Goal: Task Accomplishment & Management: Complete application form

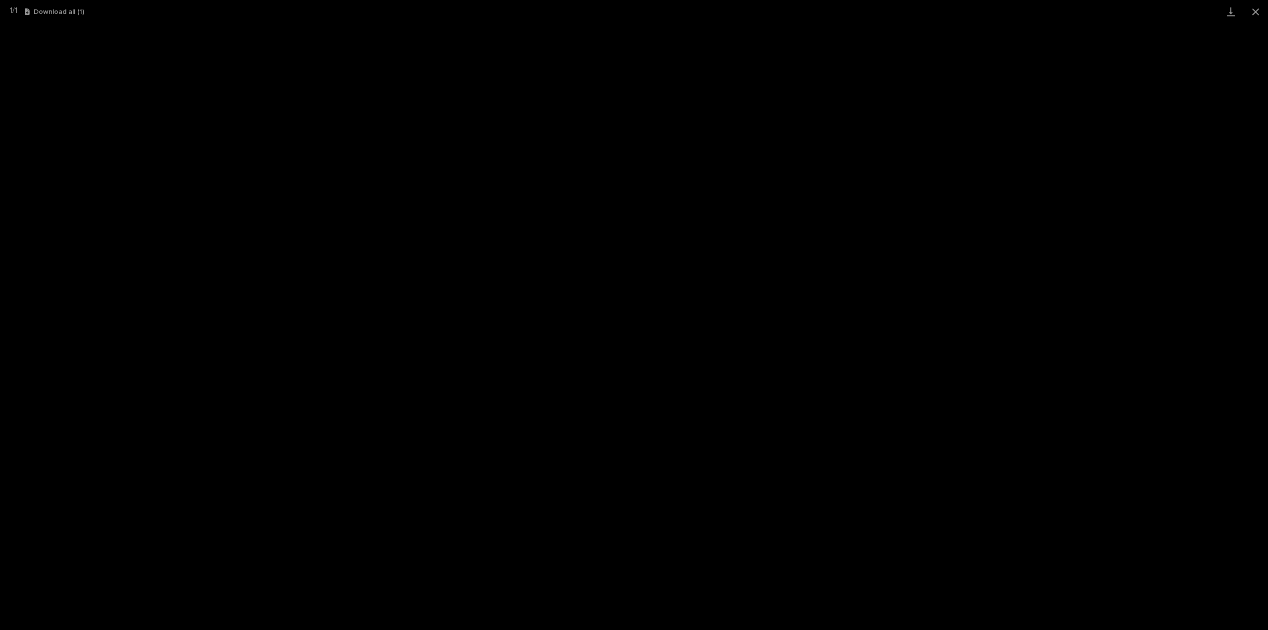
scroll to position [74, 0]
click at [1253, 11] on button "Close gallery" at bounding box center [1255, 11] width 25 height 23
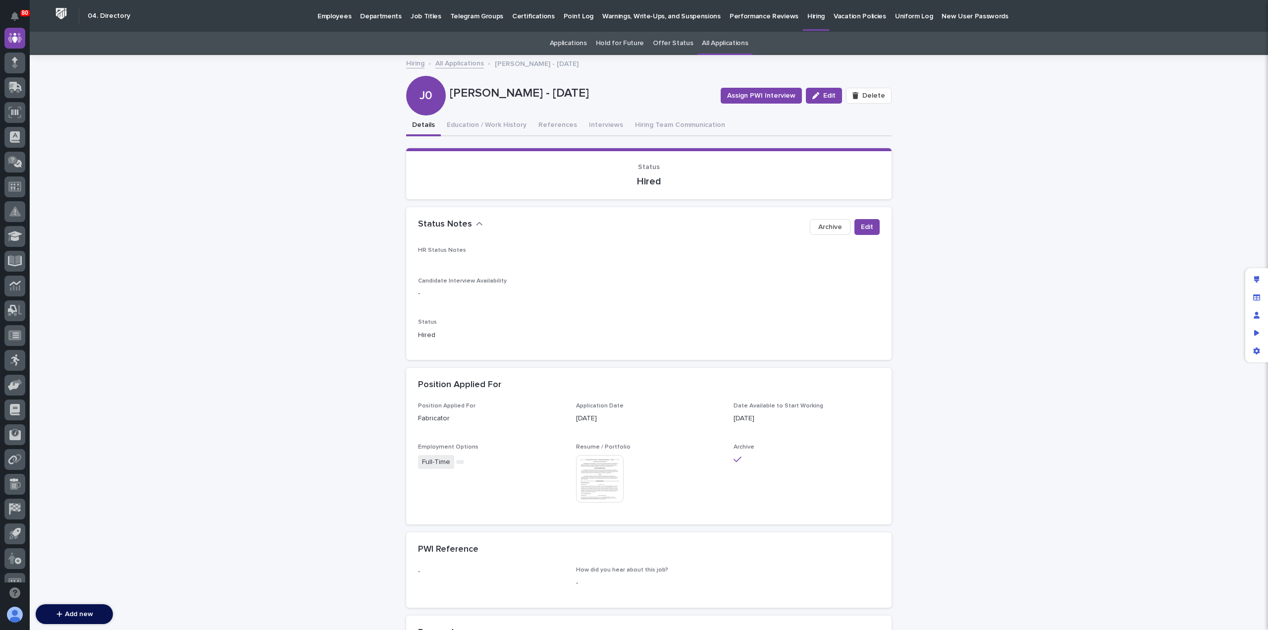
click at [807, 15] on p "Hiring" at bounding box center [815, 10] width 17 height 21
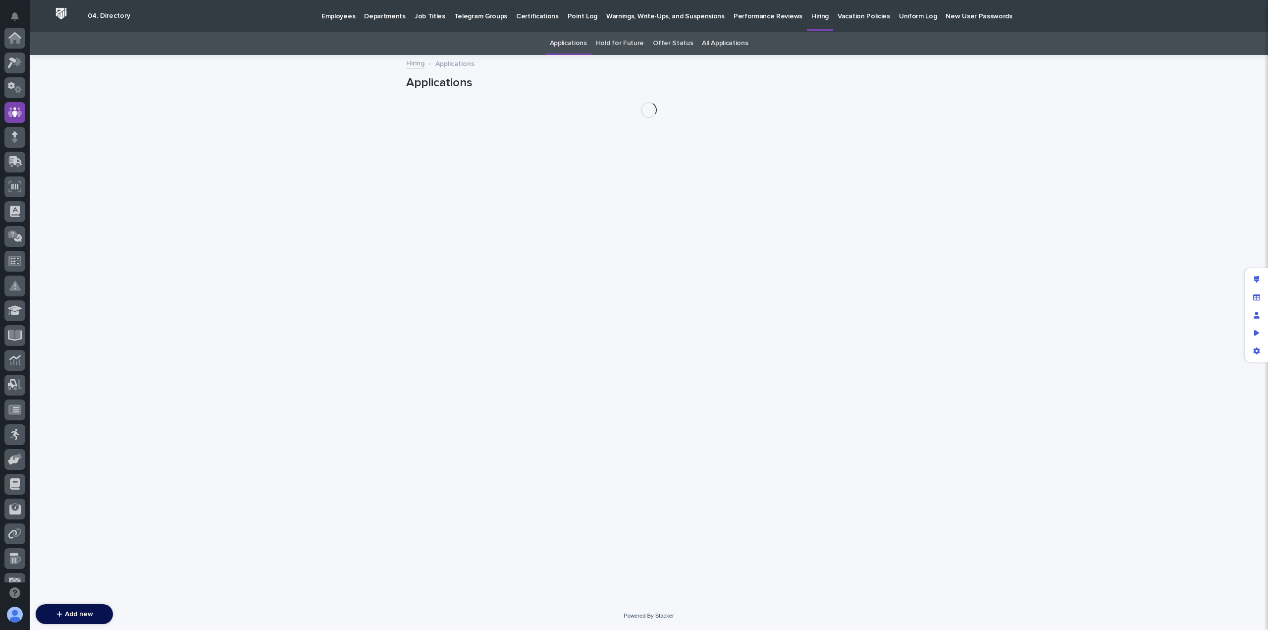
scroll to position [74, 0]
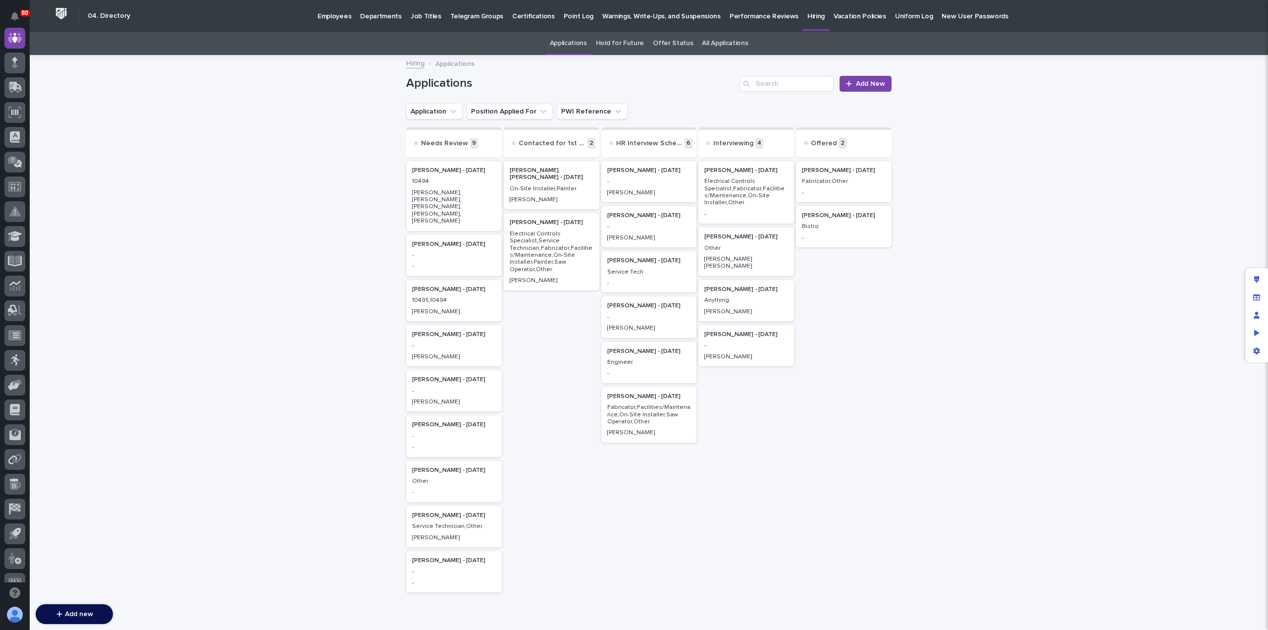
click at [823, 178] on p "Fabricator,Other" at bounding box center [844, 181] width 84 height 7
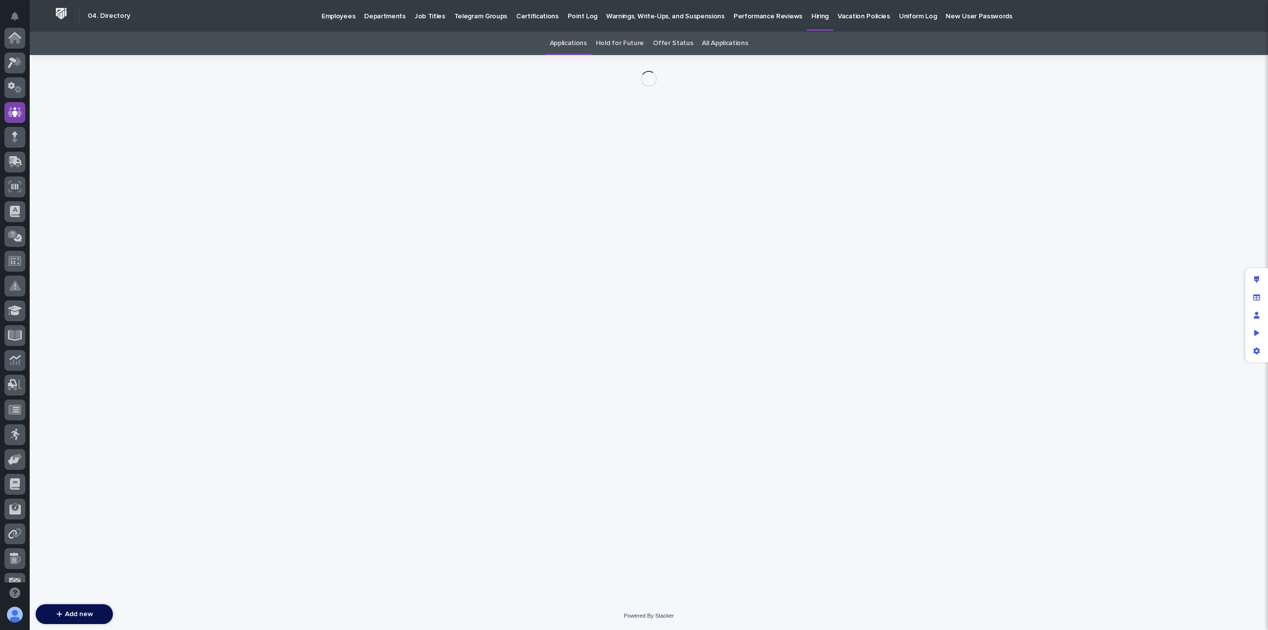
scroll to position [74, 0]
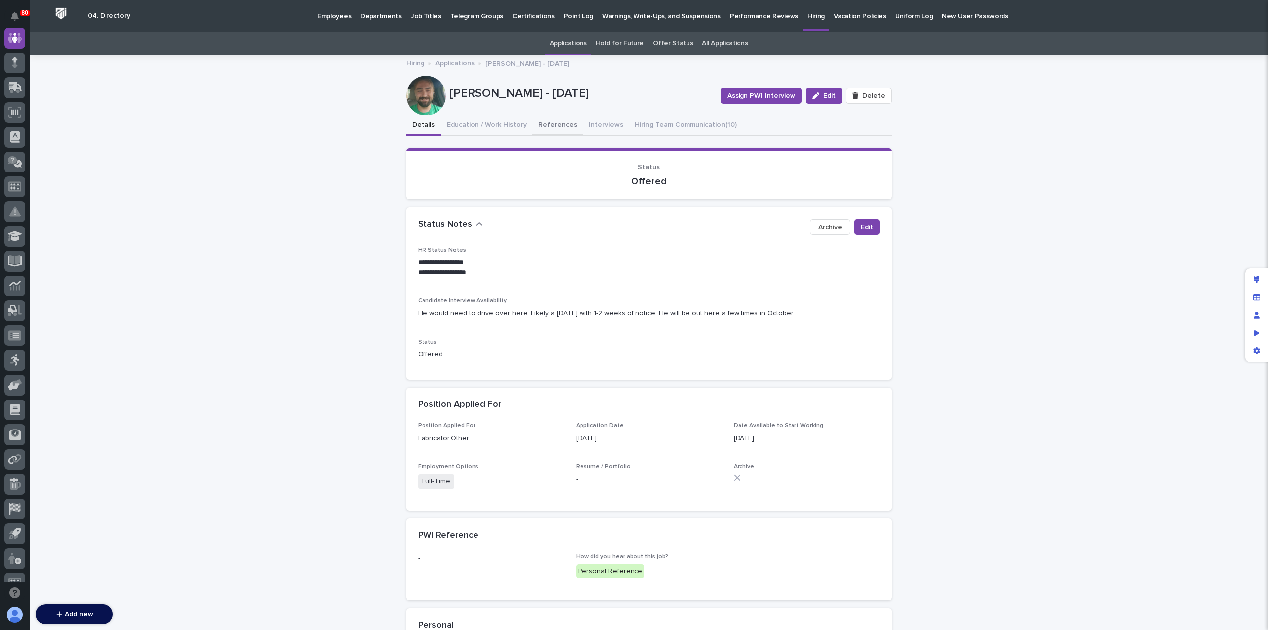
click at [557, 126] on button "References" at bounding box center [557, 125] width 51 height 21
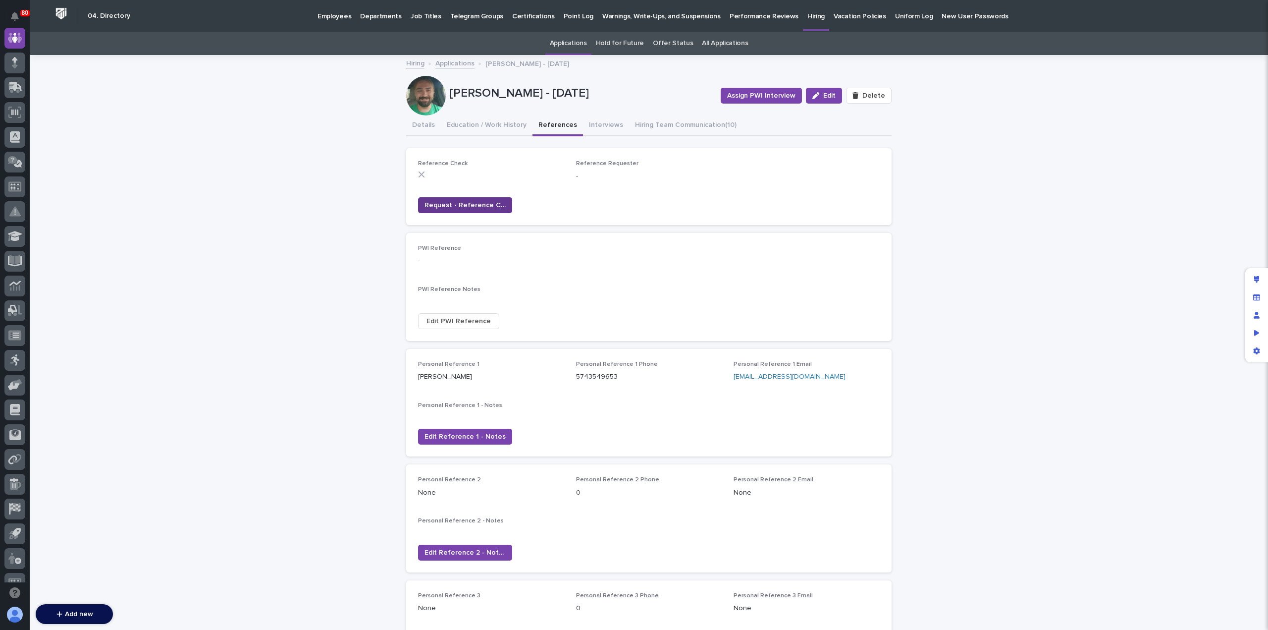
click at [471, 207] on span "Request - Reference Check" at bounding box center [464, 205] width 81 height 10
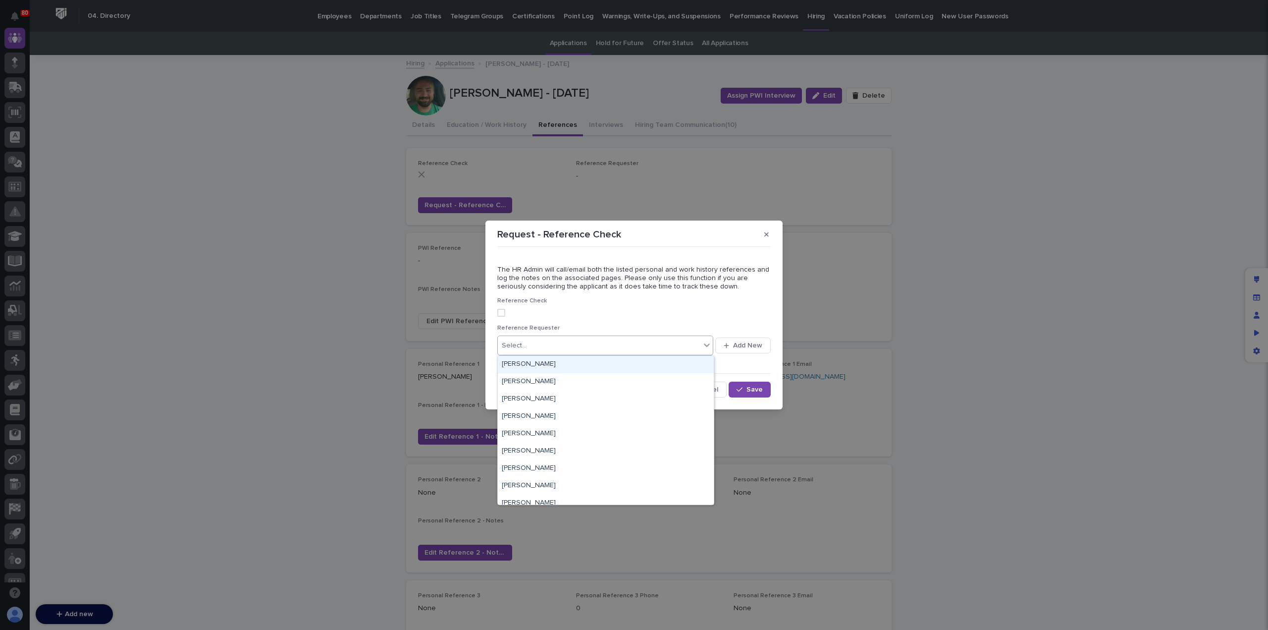
click at [576, 343] on div "Select..." at bounding box center [599, 345] width 203 height 16
type input "***"
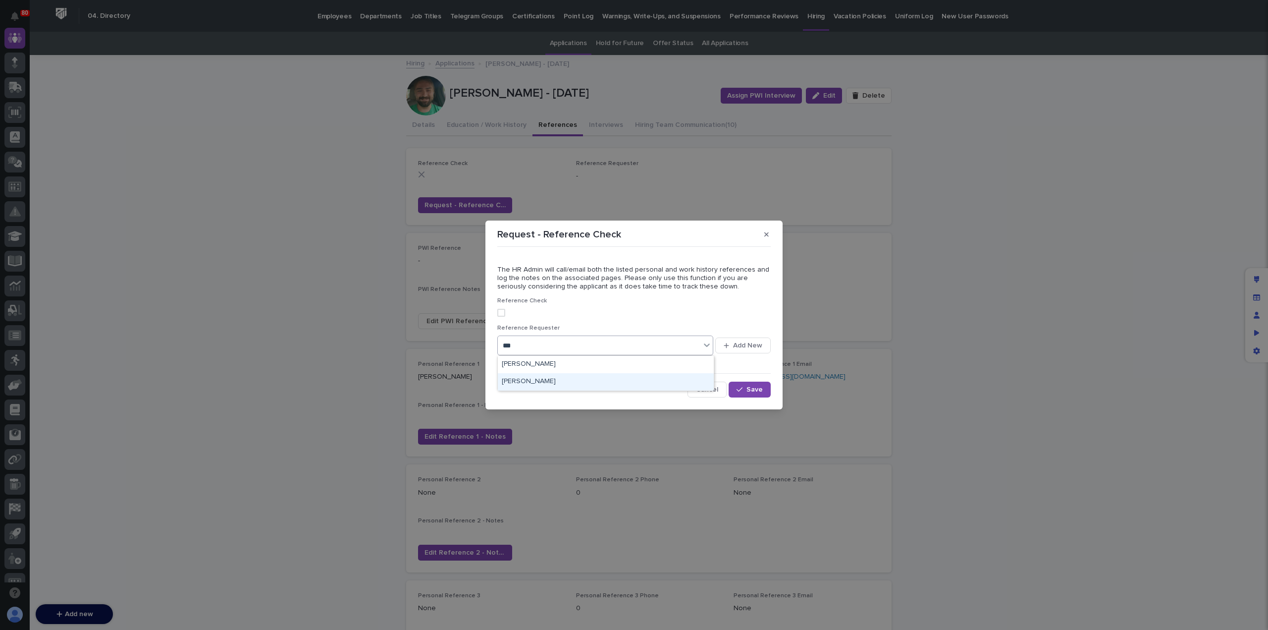
click at [574, 380] on div "[PERSON_NAME]" at bounding box center [606, 381] width 216 height 17
click at [741, 388] on icon "button" at bounding box center [739, 389] width 6 height 7
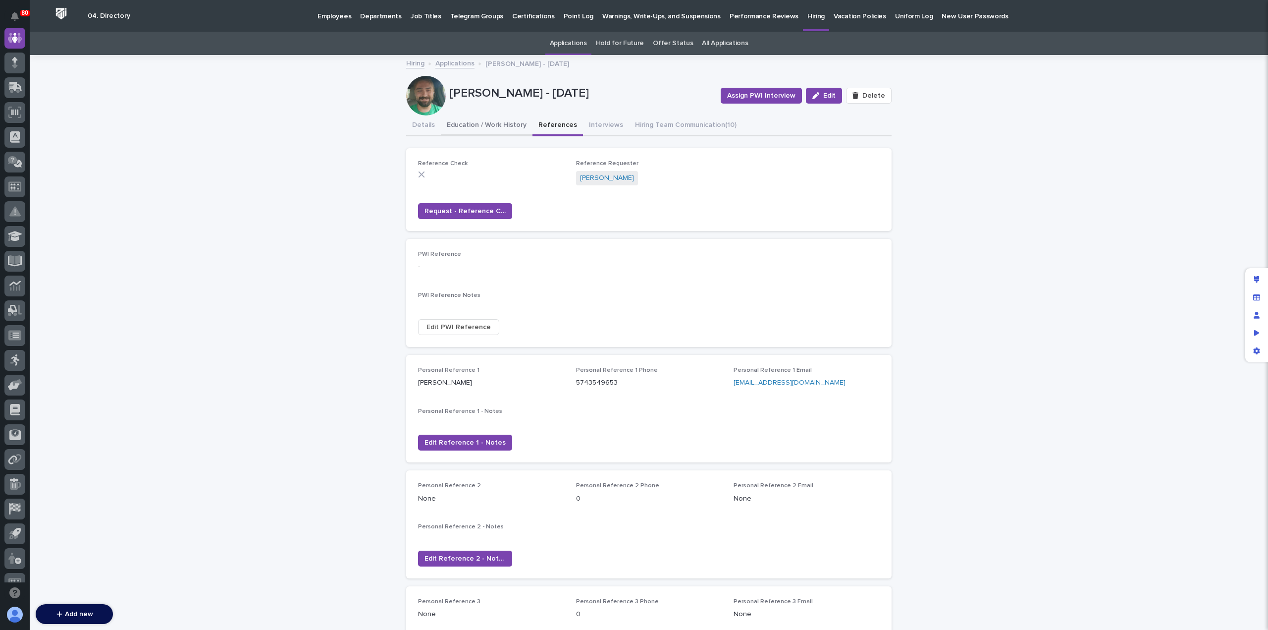
click at [489, 125] on button "Education / Work History" at bounding box center [487, 125] width 92 height 21
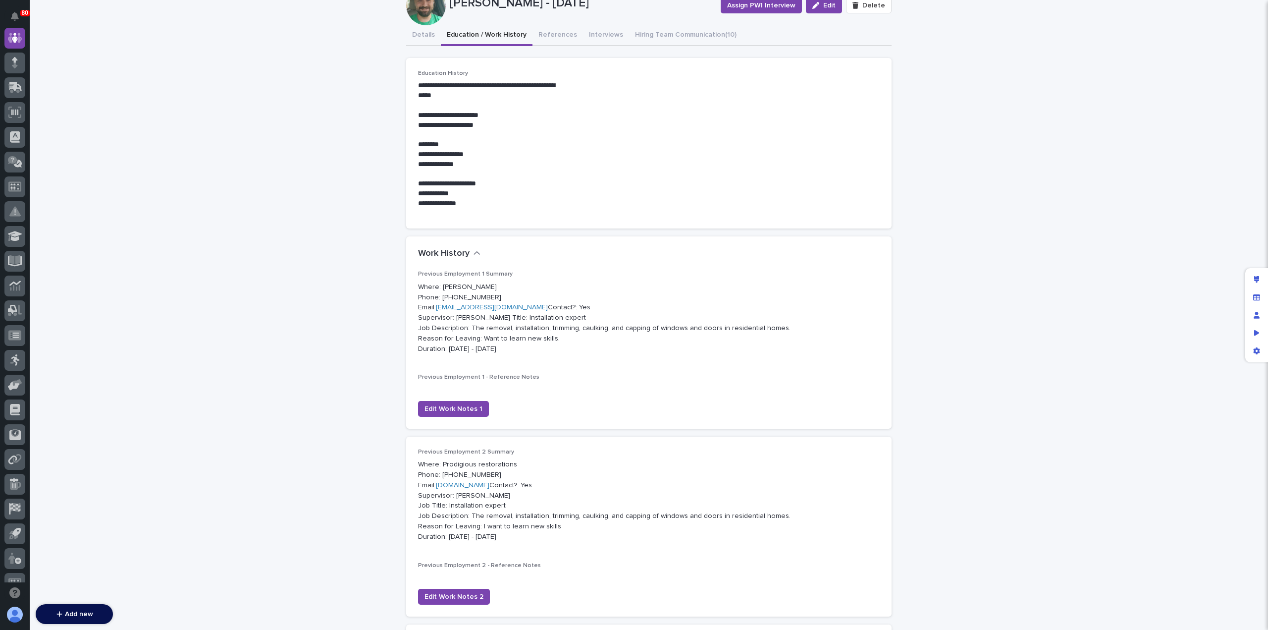
scroll to position [90, 0]
